Goal: Task Accomplishment & Management: Manage account settings

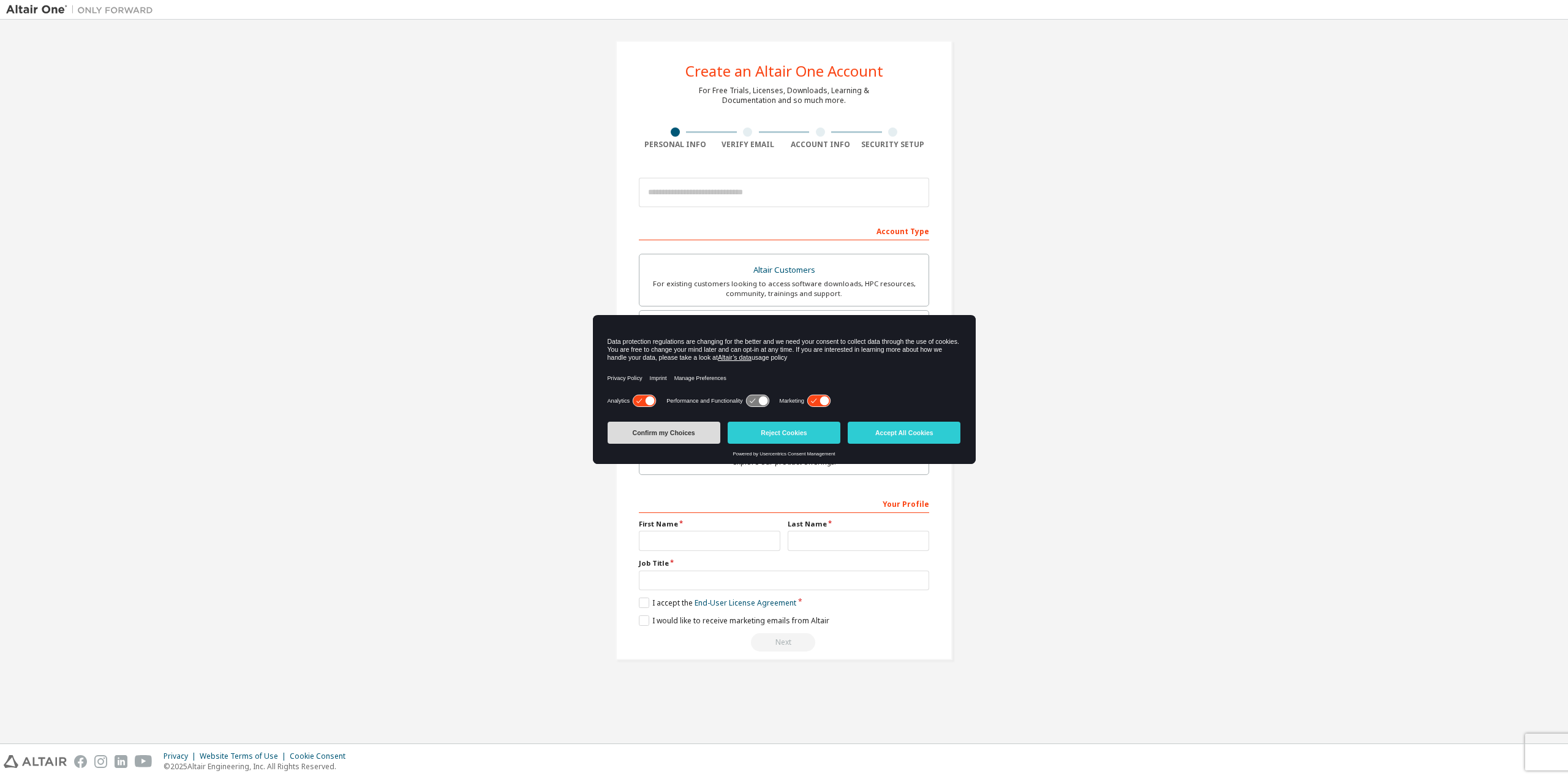
click at [709, 439] on button "Confirm my Choices" at bounding box center [664, 432] width 112 height 22
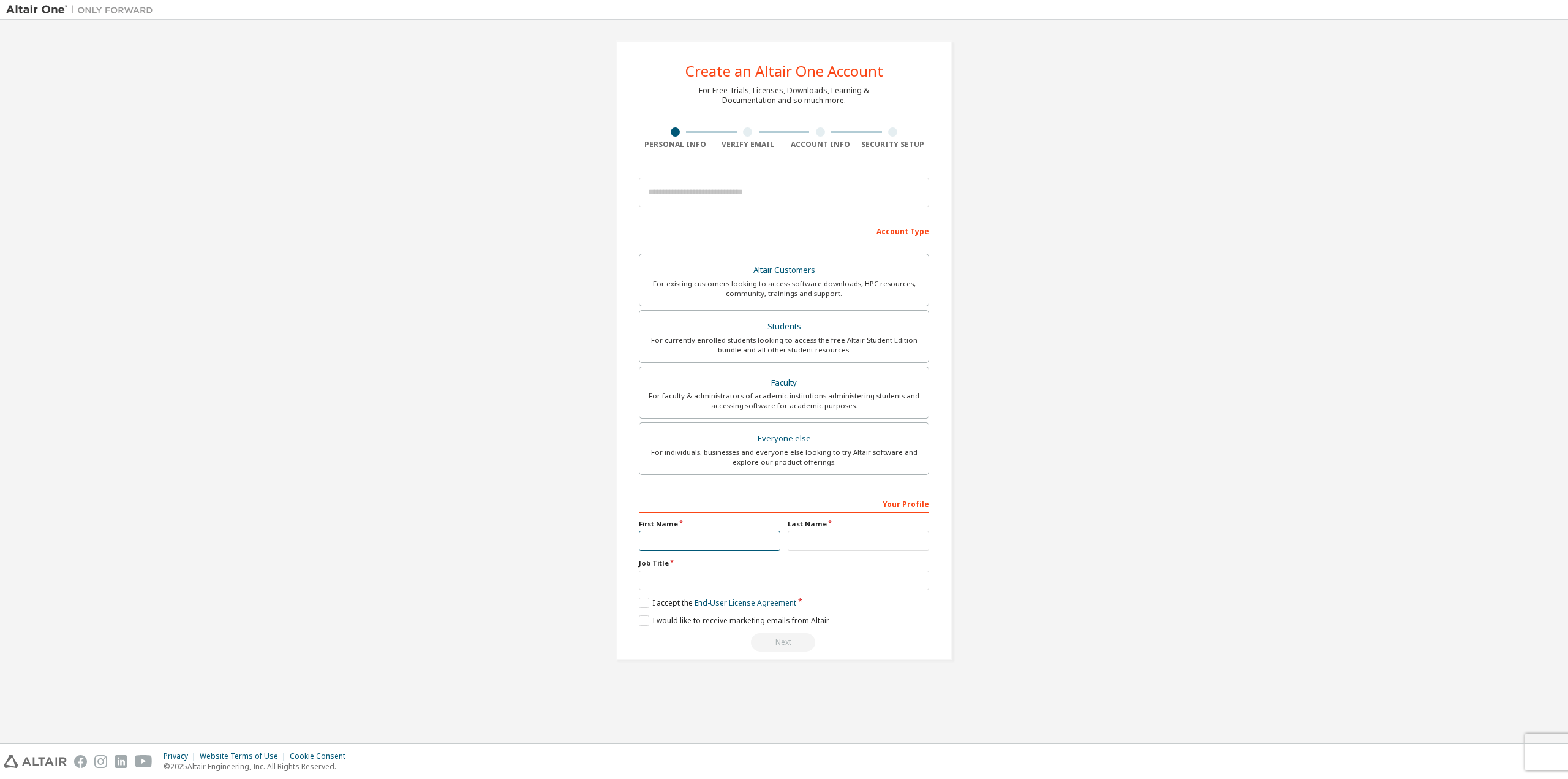
click at [719, 535] on input "text" at bounding box center [709, 540] width 141 height 20
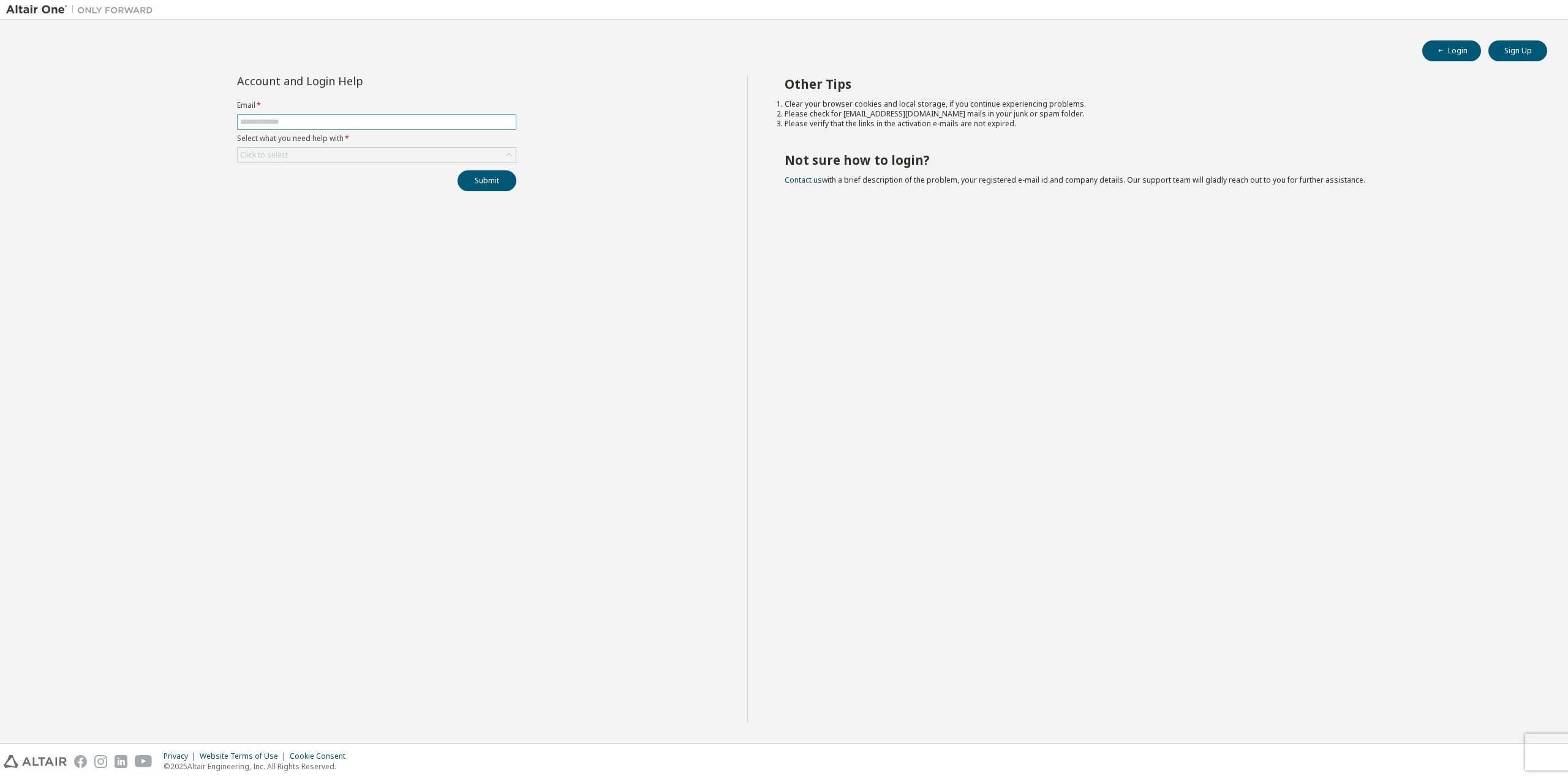
click at [359, 120] on input "text" at bounding box center [377, 122] width 273 height 10
type input "**********"
click at [328, 161] on div "Click to select" at bounding box center [376, 154] width 278 height 14
click at [313, 189] on li "I forgot my password" at bounding box center [376, 189] width 276 height 16
click at [473, 181] on button "Submit" at bounding box center [487, 181] width 59 height 21
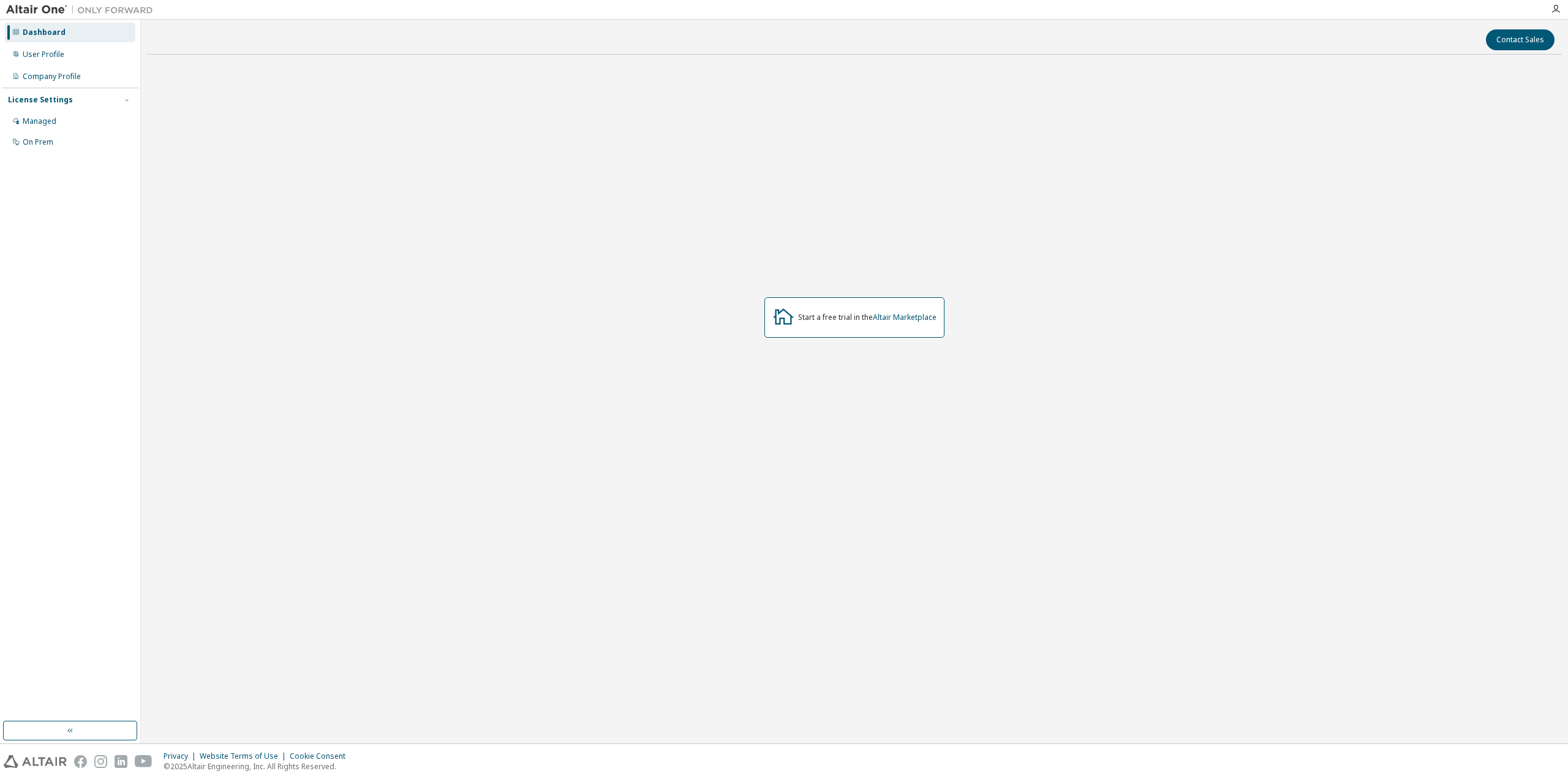
click at [779, 317] on icon at bounding box center [783, 316] width 22 height 22
click at [701, 294] on div "Start a free trial in the Altair Marketplace" at bounding box center [854, 318] width 1415 height 507
click at [56, 56] on div "User Profile" at bounding box center [43, 54] width 42 height 10
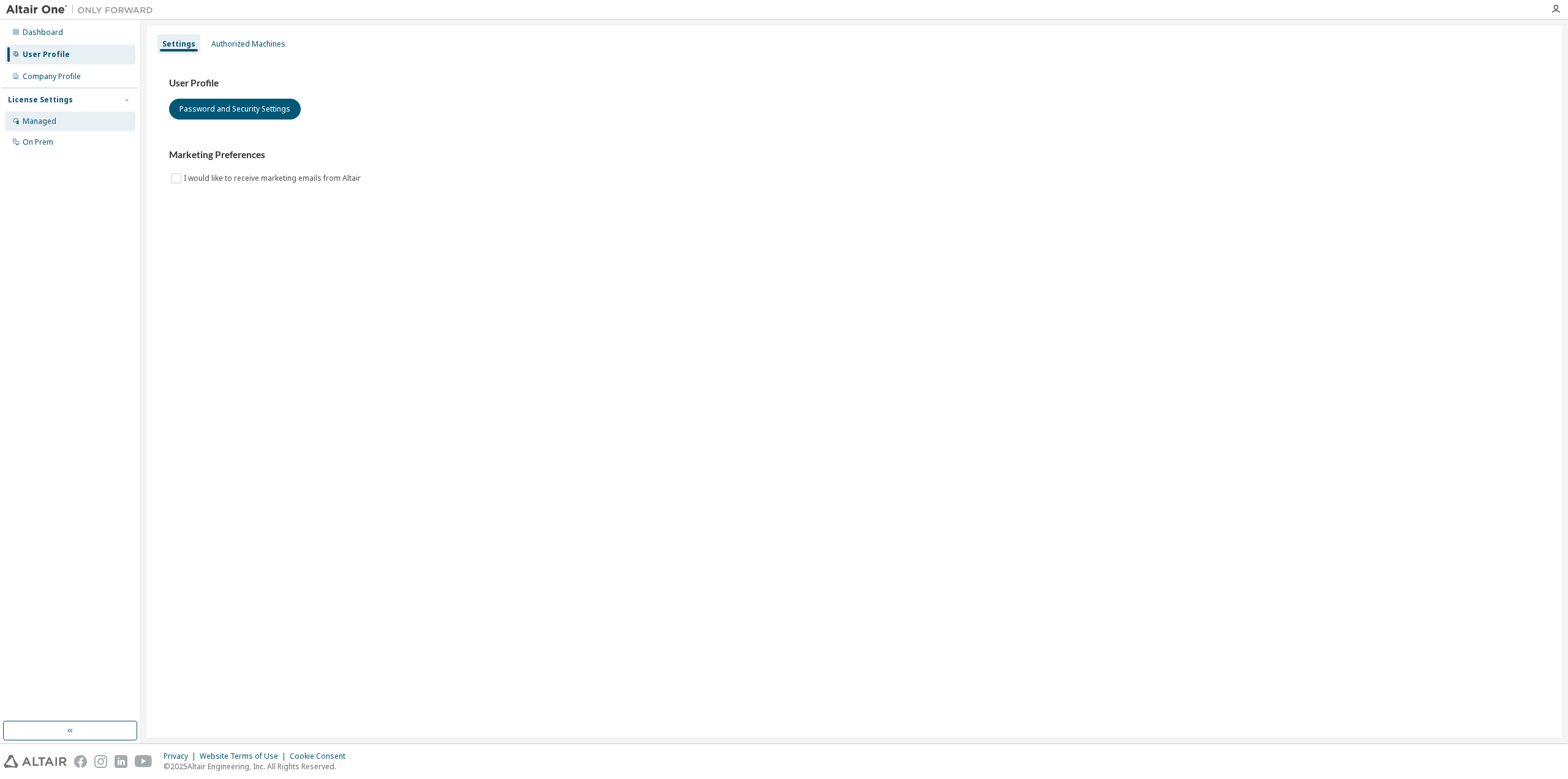
click at [47, 124] on div "Managed" at bounding box center [39, 121] width 34 height 10
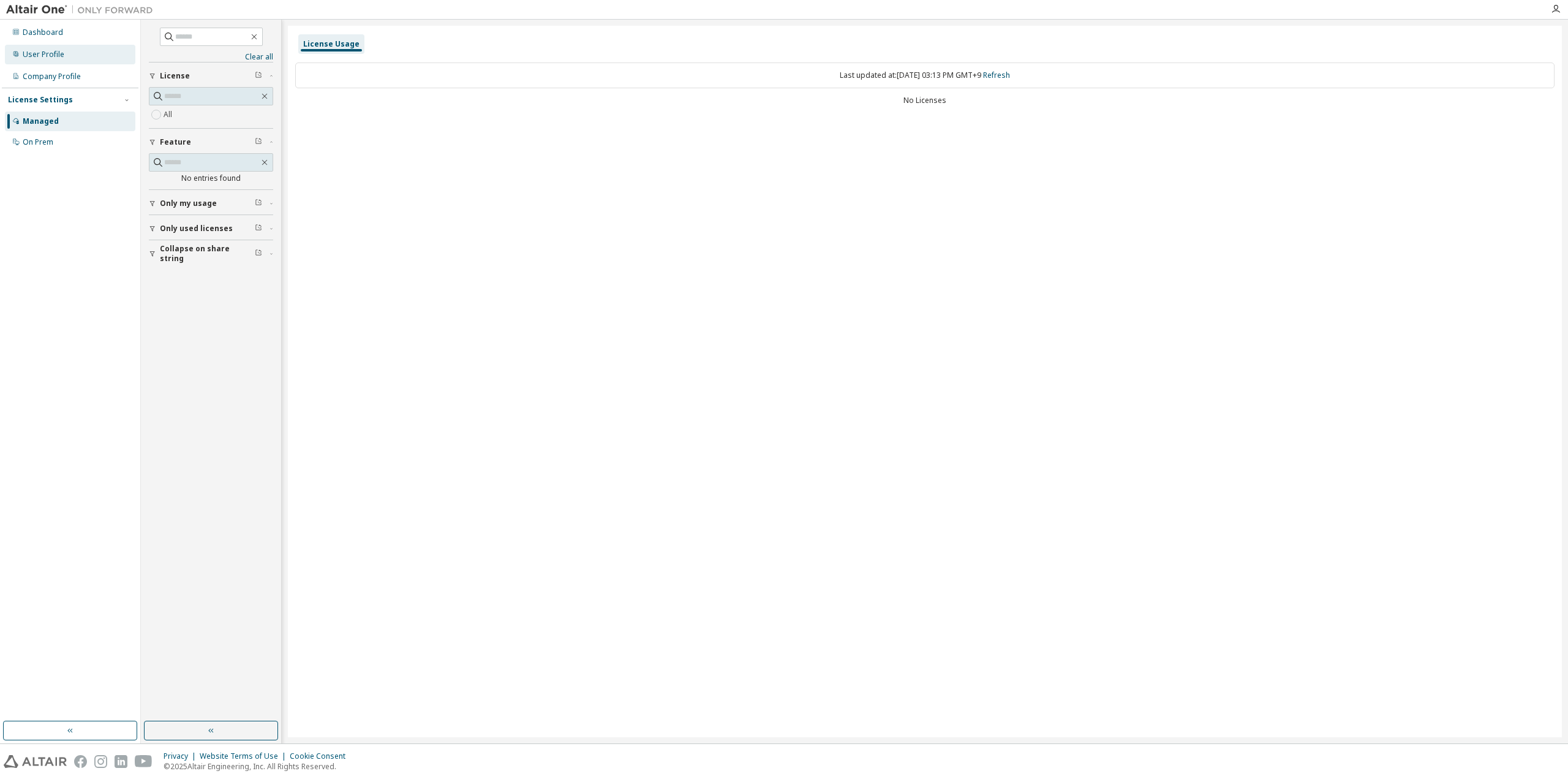
click at [46, 56] on div "User Profile" at bounding box center [43, 54] width 42 height 10
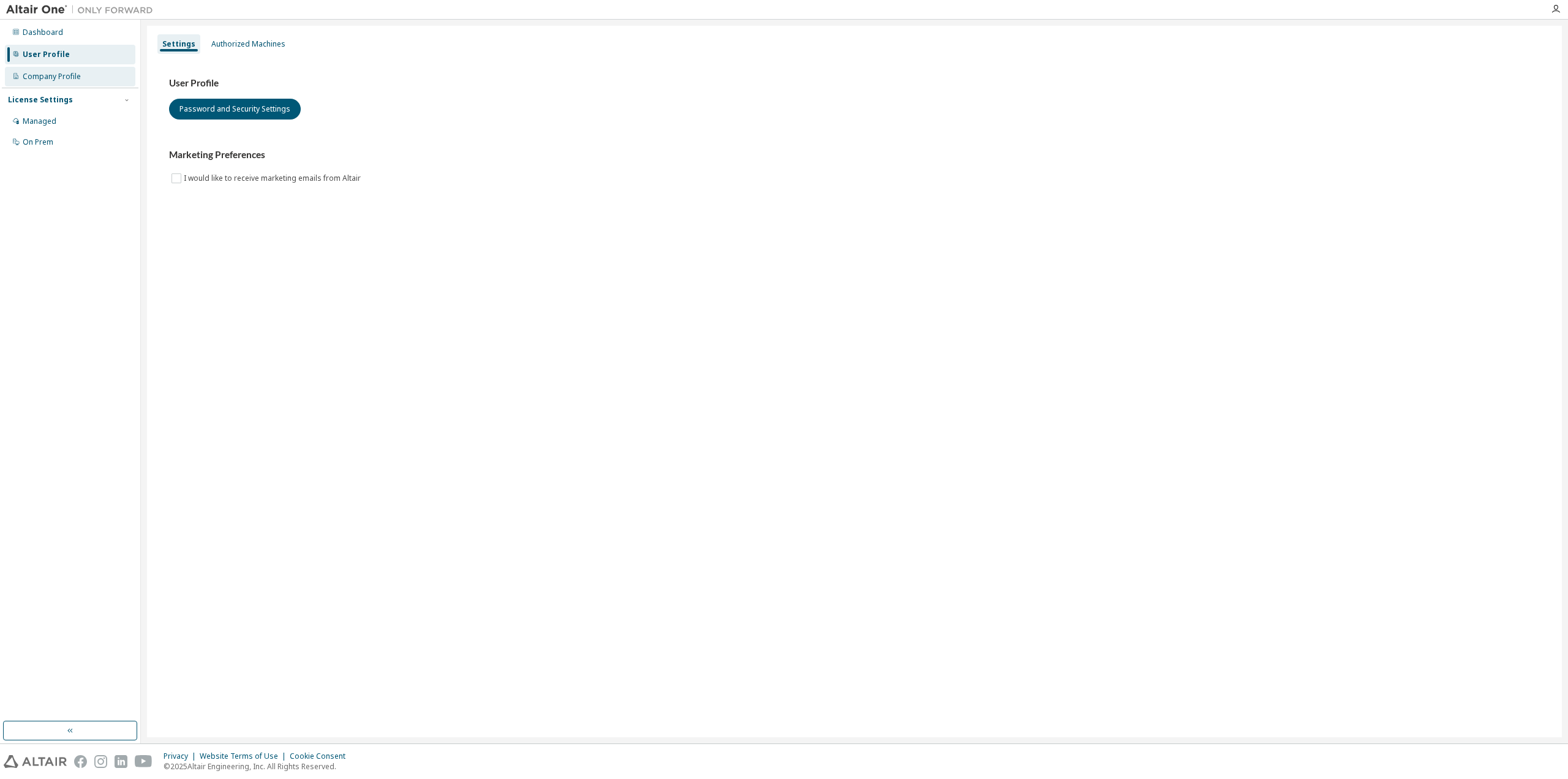
click at [45, 78] on div "Company Profile" at bounding box center [51, 76] width 58 height 10
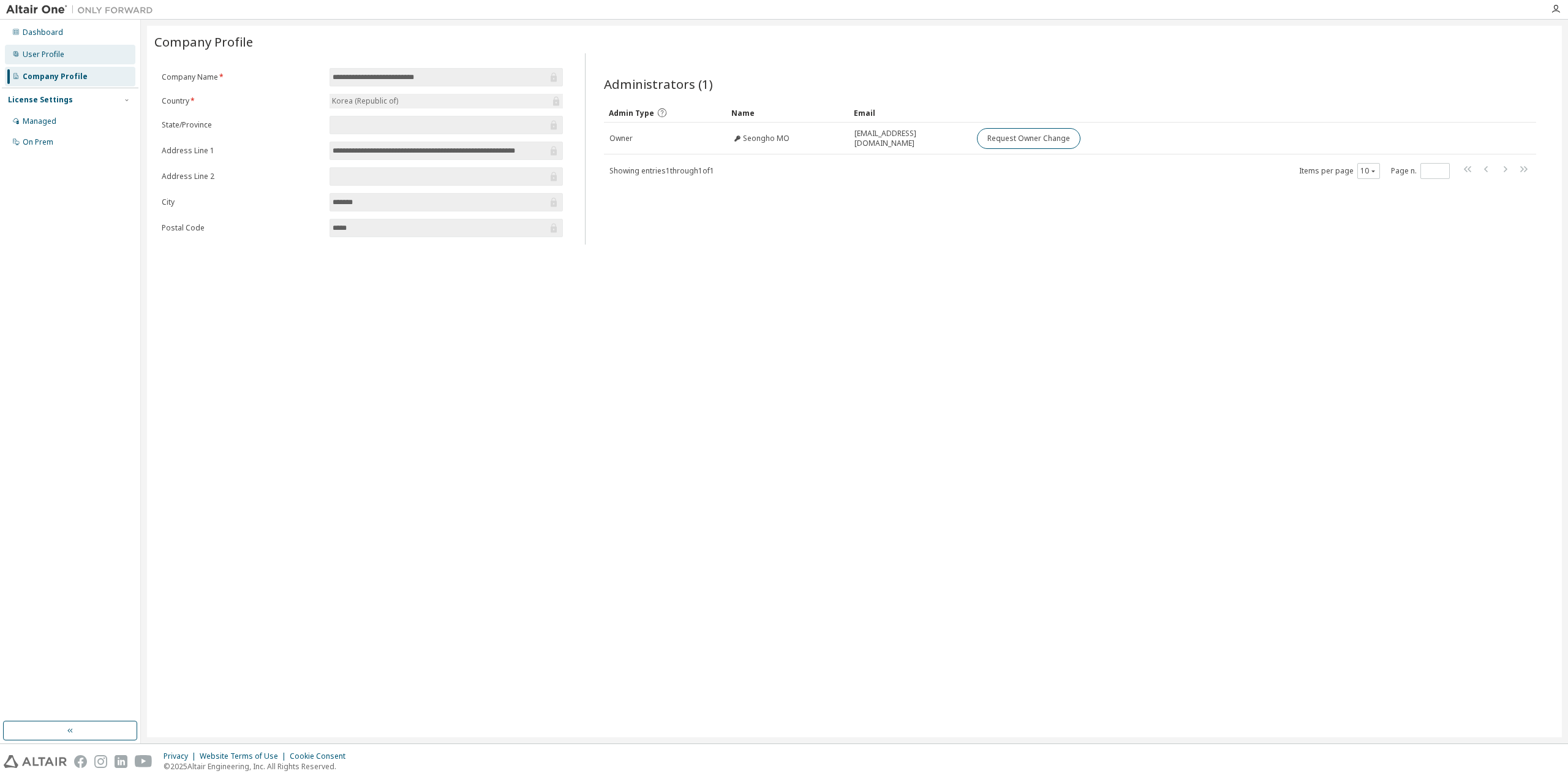
click at [69, 51] on div "User Profile" at bounding box center [70, 54] width 130 height 20
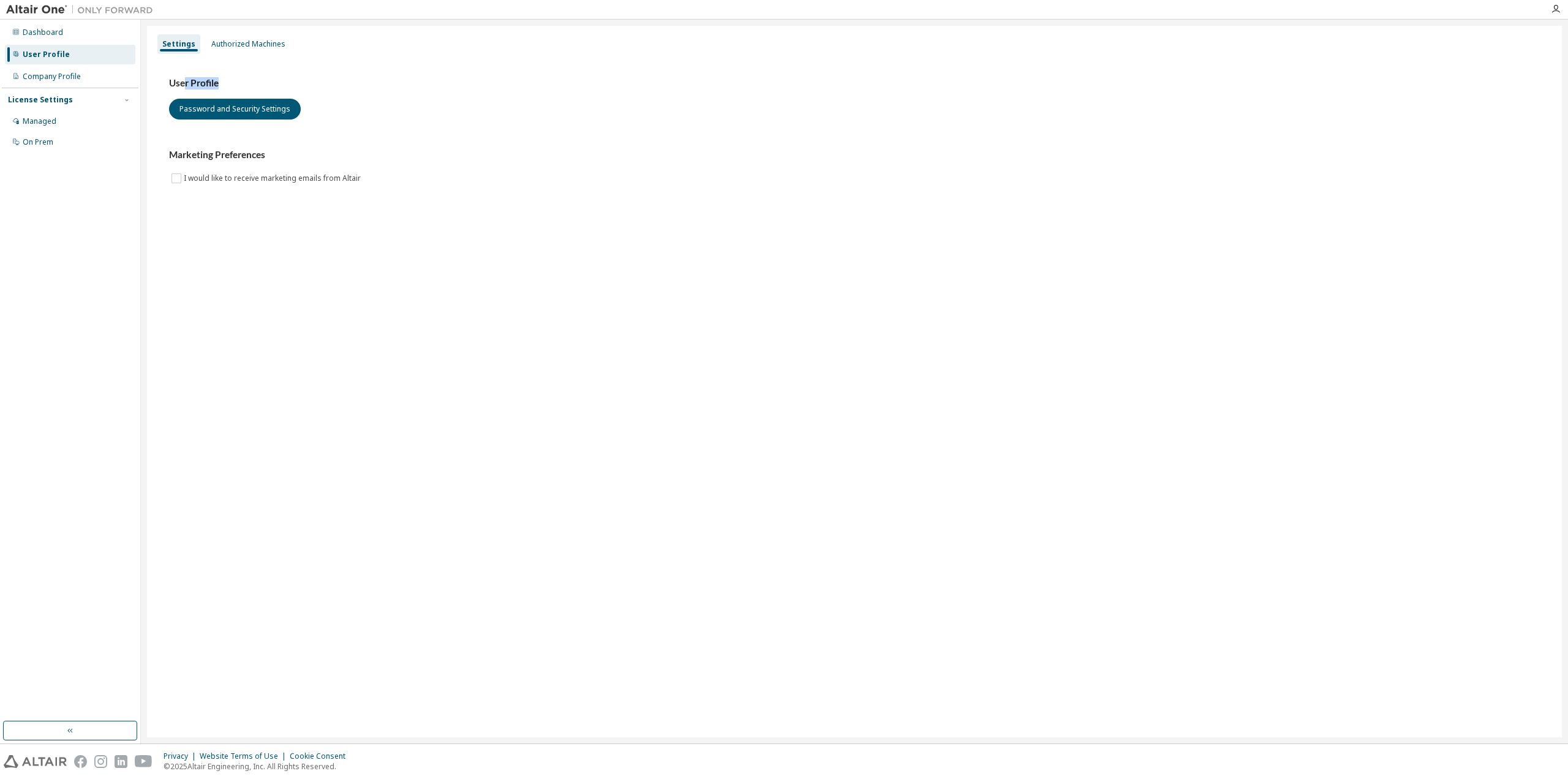
drag, startPoint x: 183, startPoint y: 81, endPoint x: 254, endPoint y: 82, distance: 71.0
click at [254, 82] on h3 "User Profile" at bounding box center [854, 84] width 1371 height 12
click at [261, 42] on div "Authorized Machines" at bounding box center [248, 44] width 74 height 10
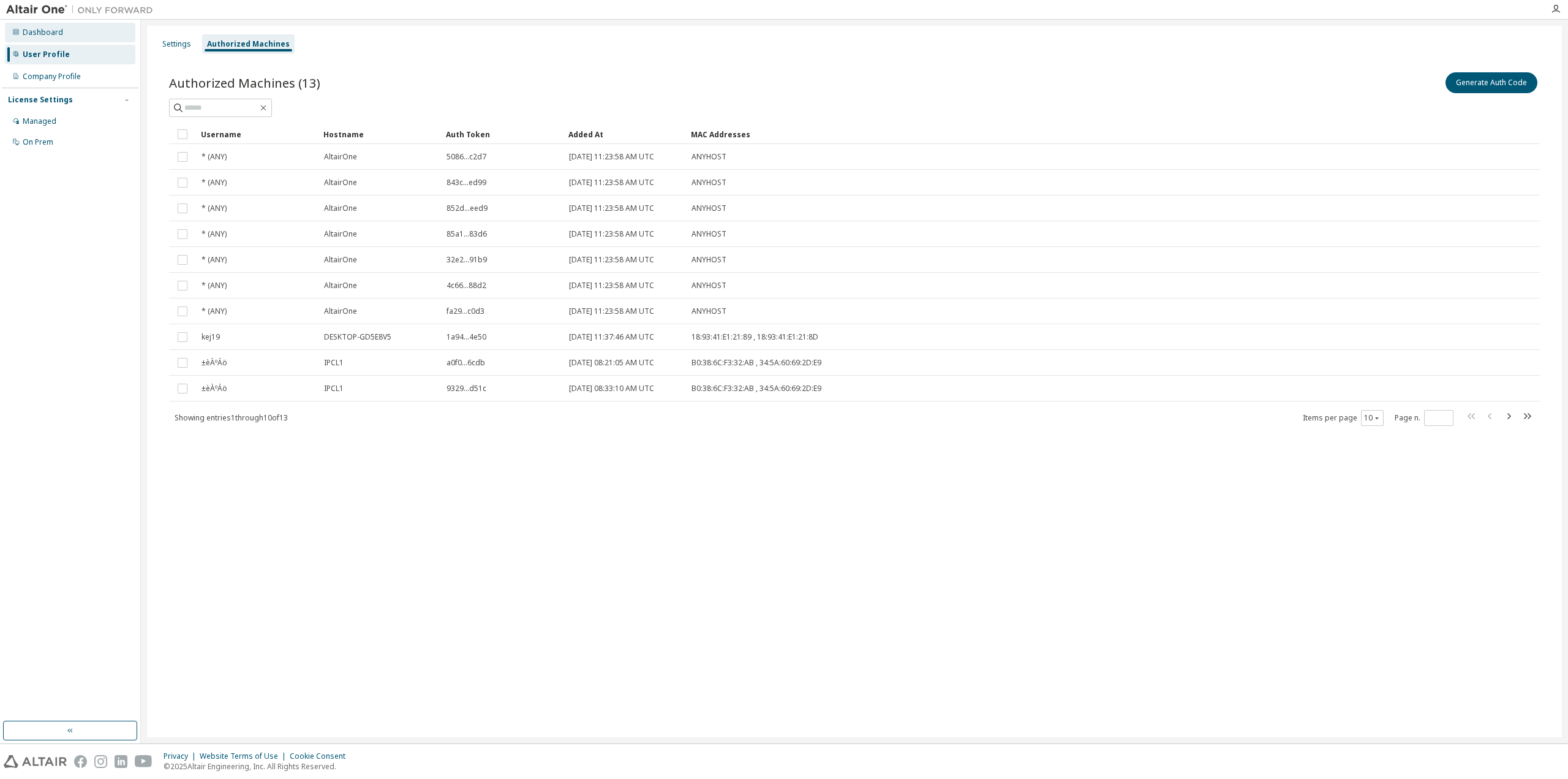
click at [60, 38] on div "Dashboard" at bounding box center [70, 32] width 130 height 20
